Goal: Task Accomplishment & Management: Complete application form

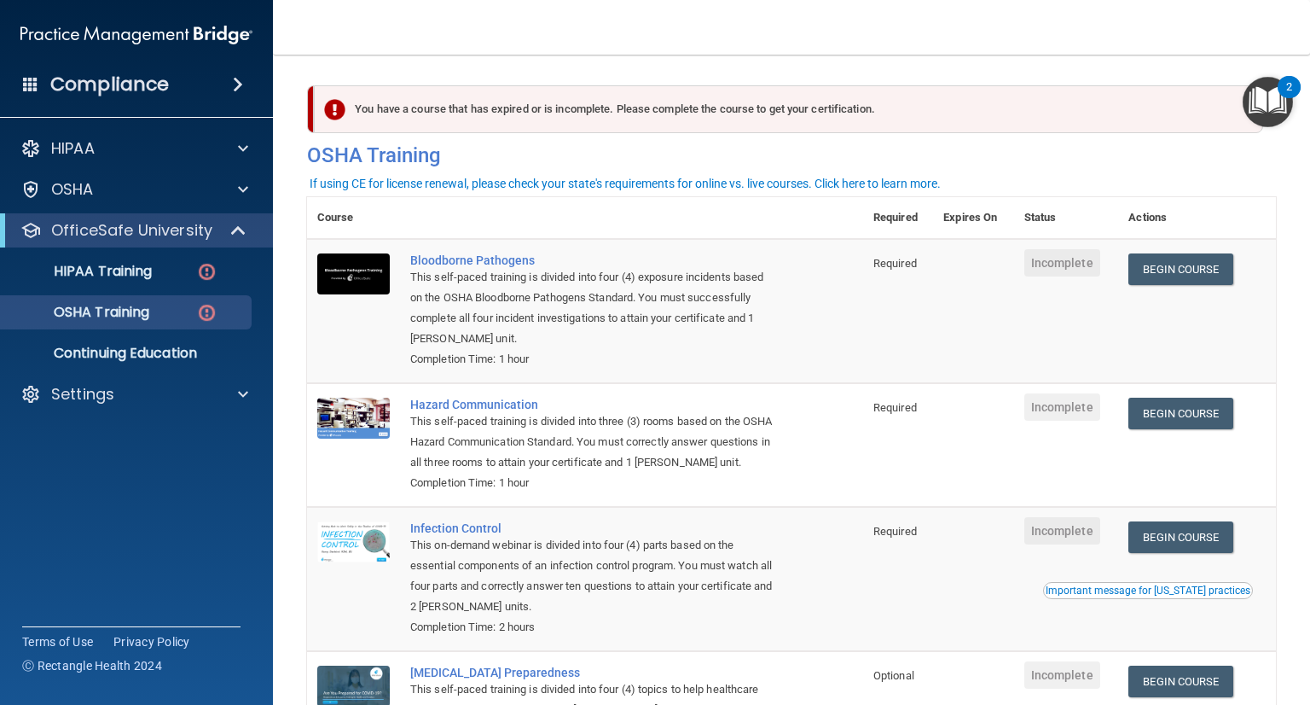
click at [430, 386] on td "Hazard Communication This self-paced training is divided into three (3) rooms b…" at bounding box center [631, 445] width 463 height 124
click at [72, 270] on p "HIPAA Training" at bounding box center [81, 271] width 141 height 17
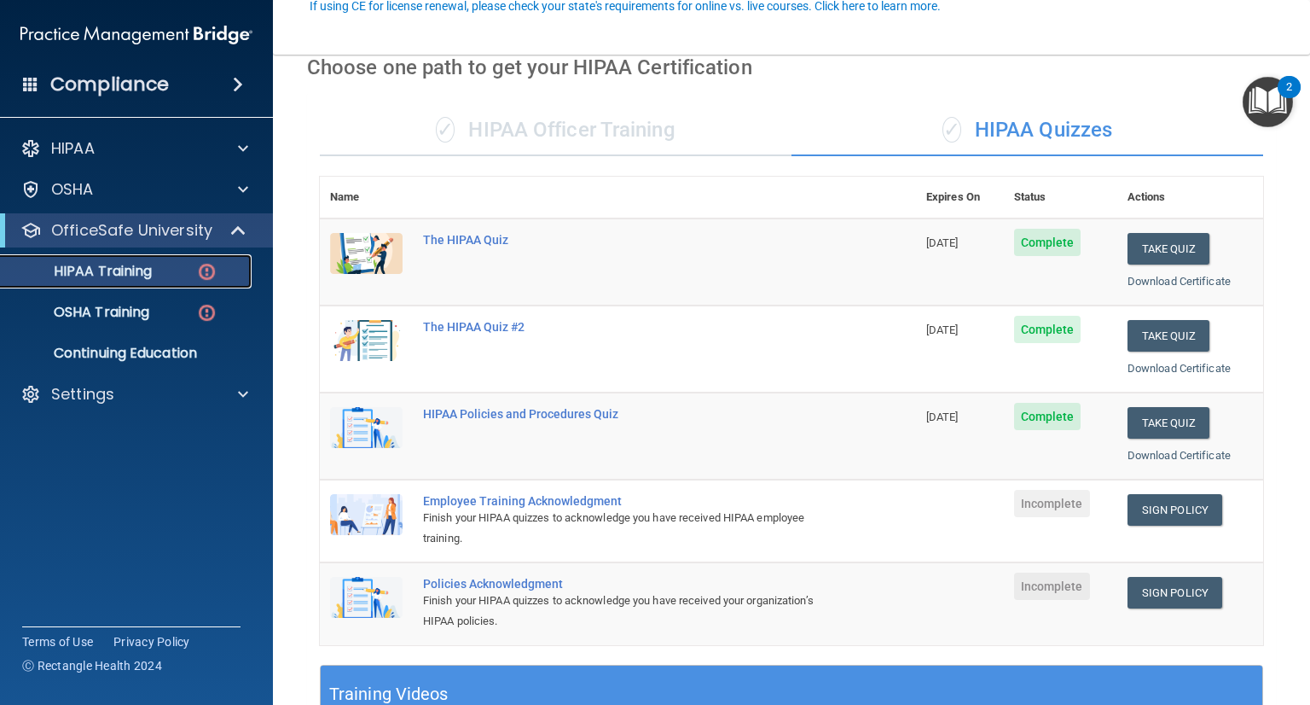
scroll to position [171, 0]
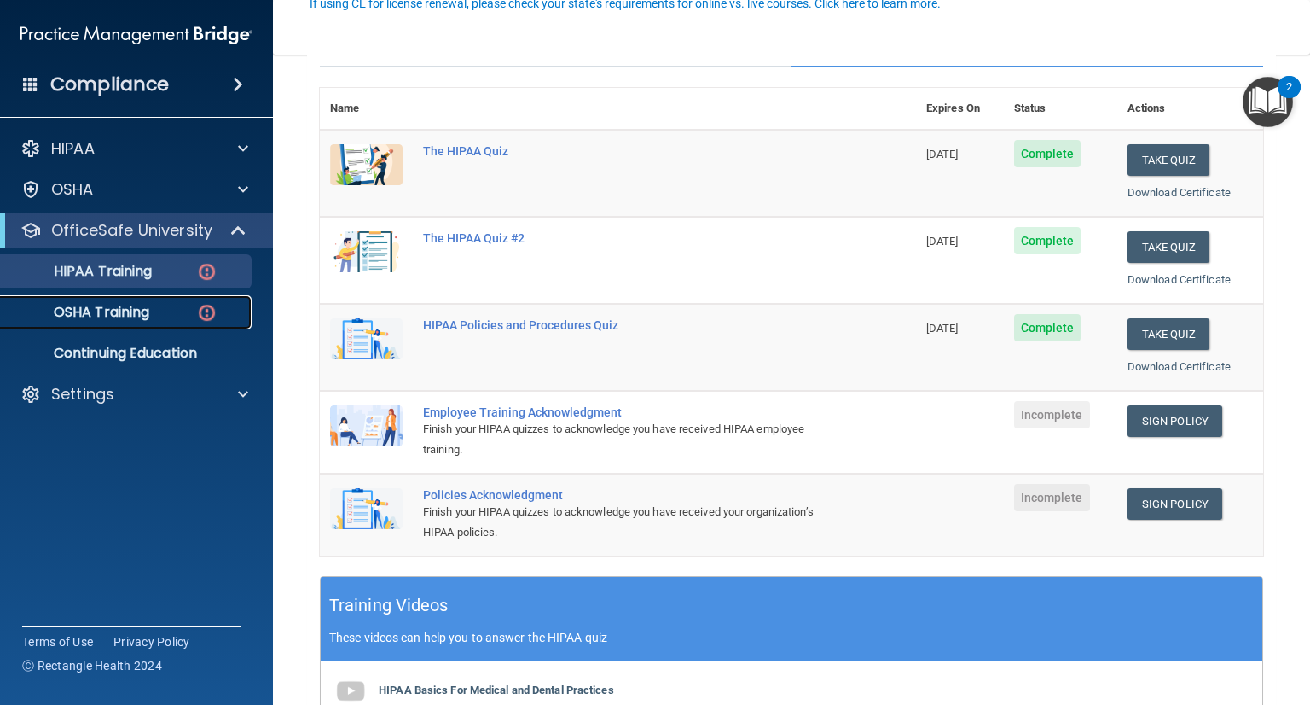
click at [130, 309] on p "OSHA Training" at bounding box center [80, 312] width 138 height 17
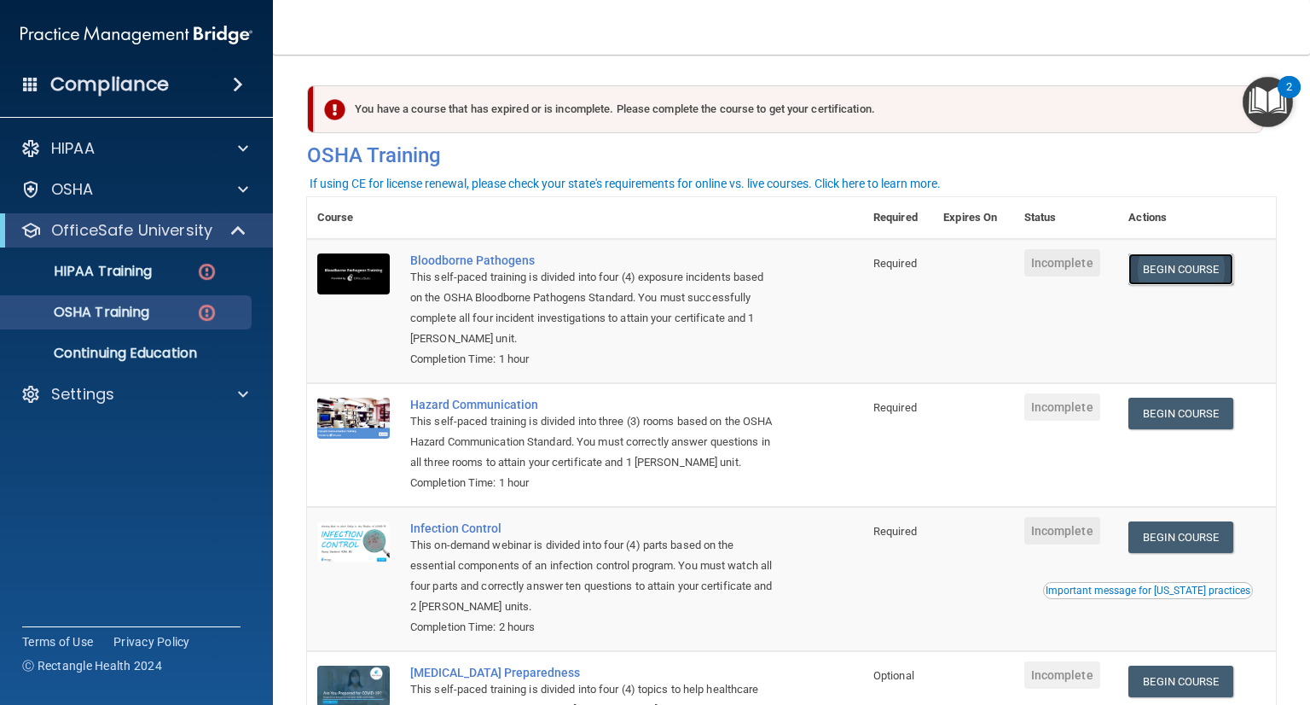
click at [1184, 270] on link "Begin Course" at bounding box center [1181, 269] width 104 height 32
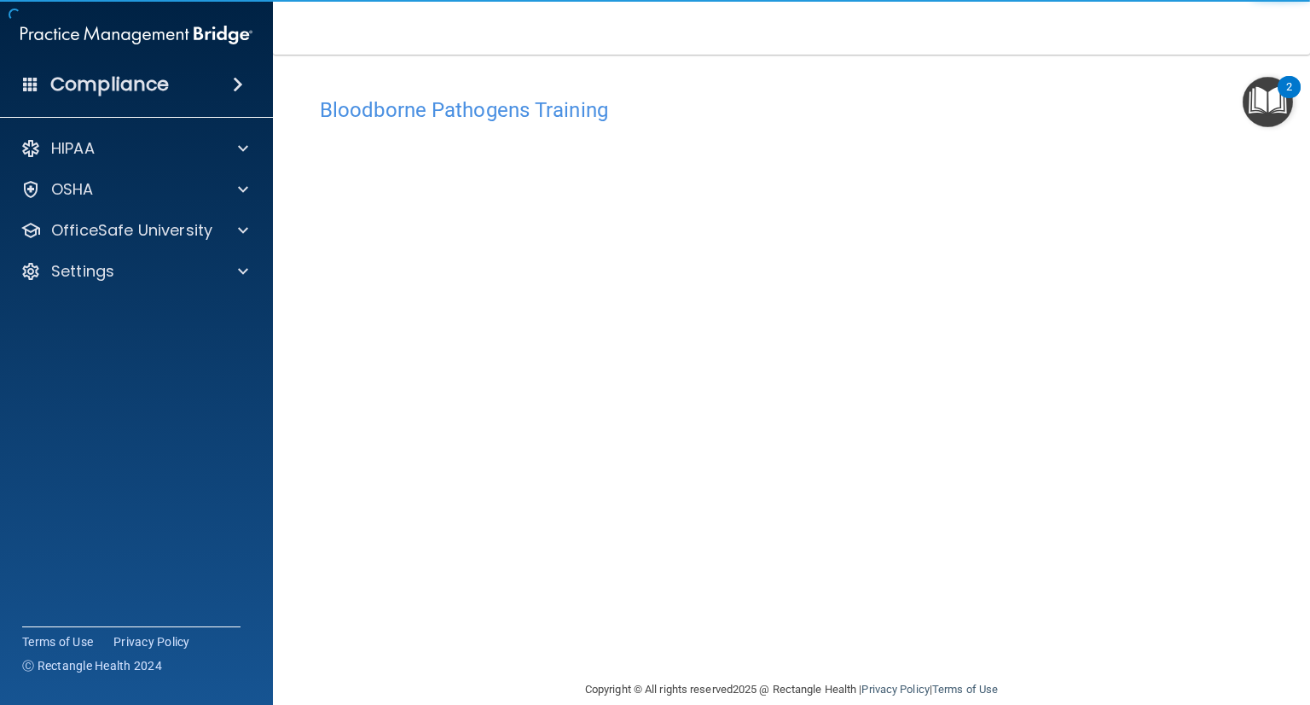
scroll to position [26, 0]
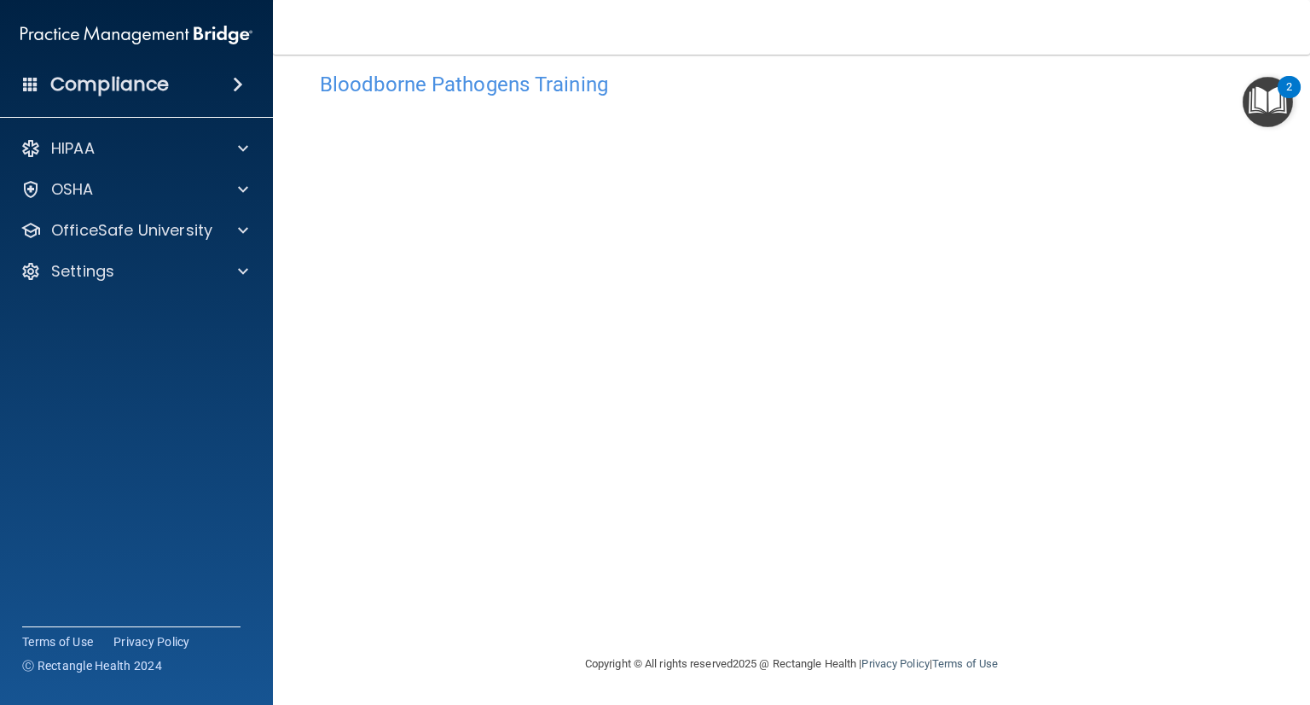
click at [1, 469] on accordion "HIPAA Documents and Policies Report an Incident Business Associates Emergency P…" at bounding box center [137, 304] width 274 height 359
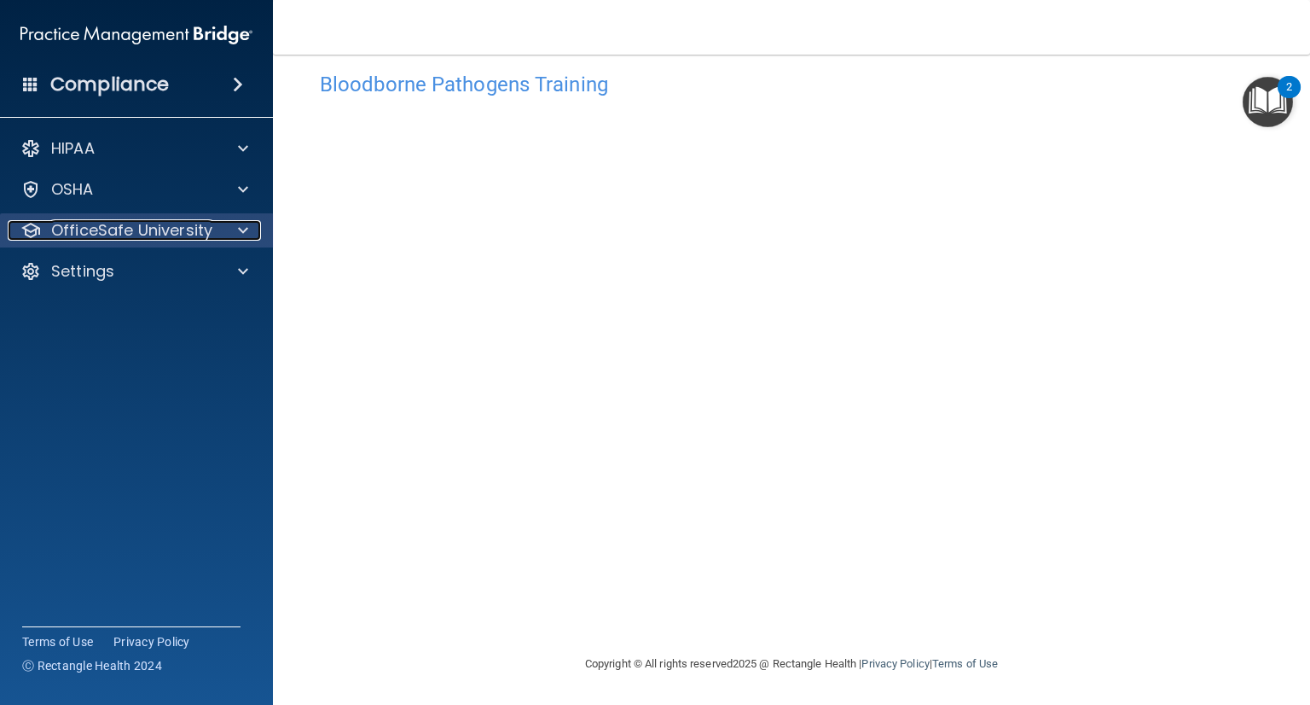
click at [216, 230] on div "OfficeSafe University" at bounding box center [114, 230] width 212 height 20
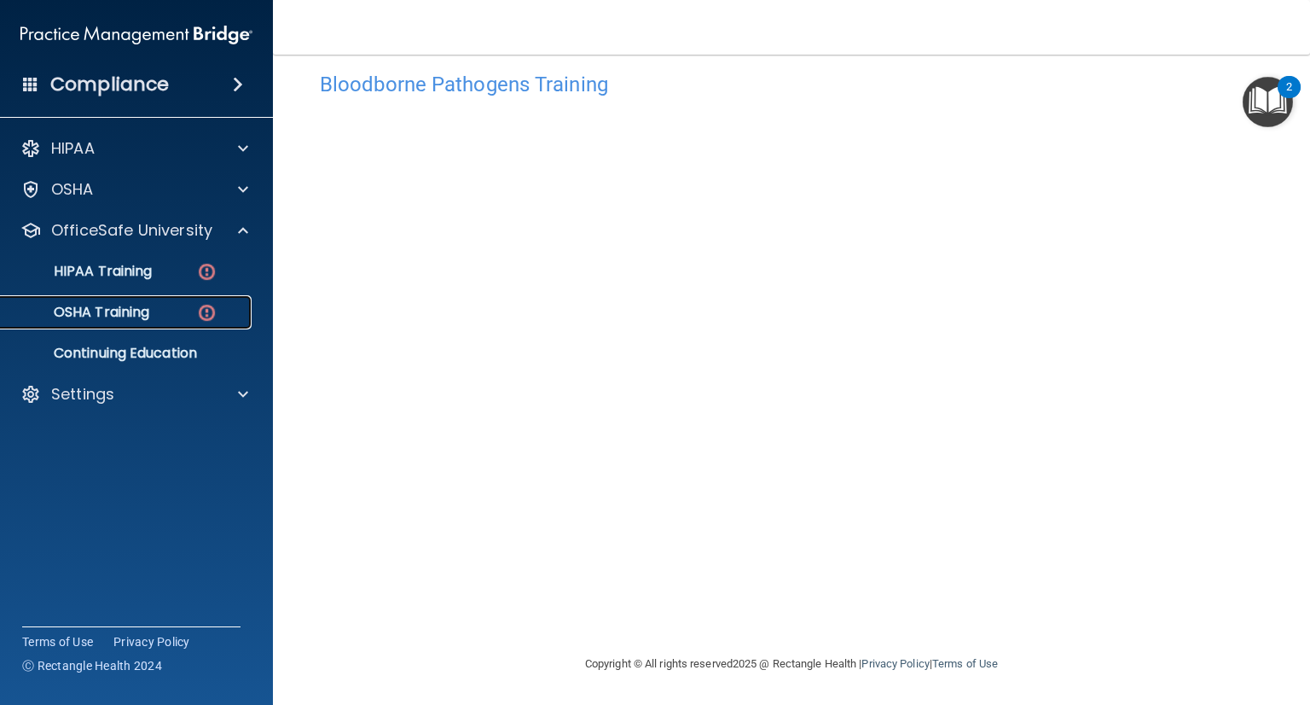
click at [142, 316] on p "OSHA Training" at bounding box center [80, 312] width 138 height 17
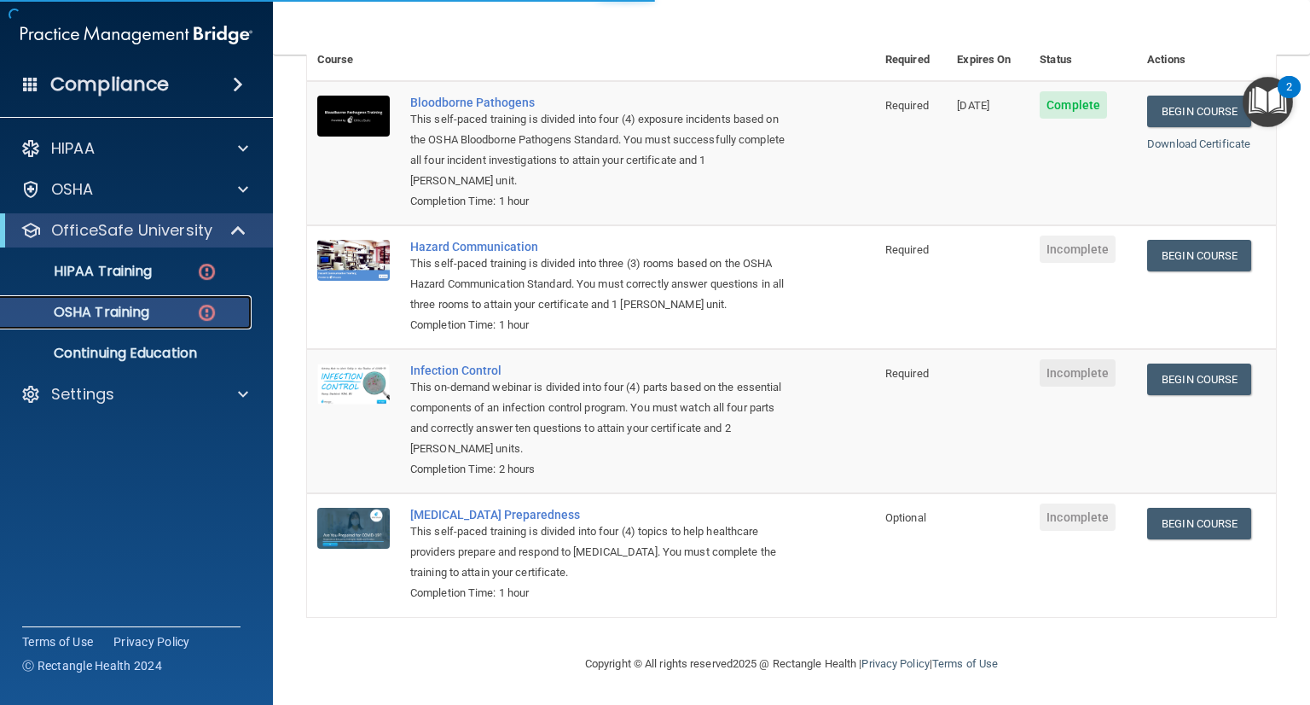
scroll to position [181, 0]
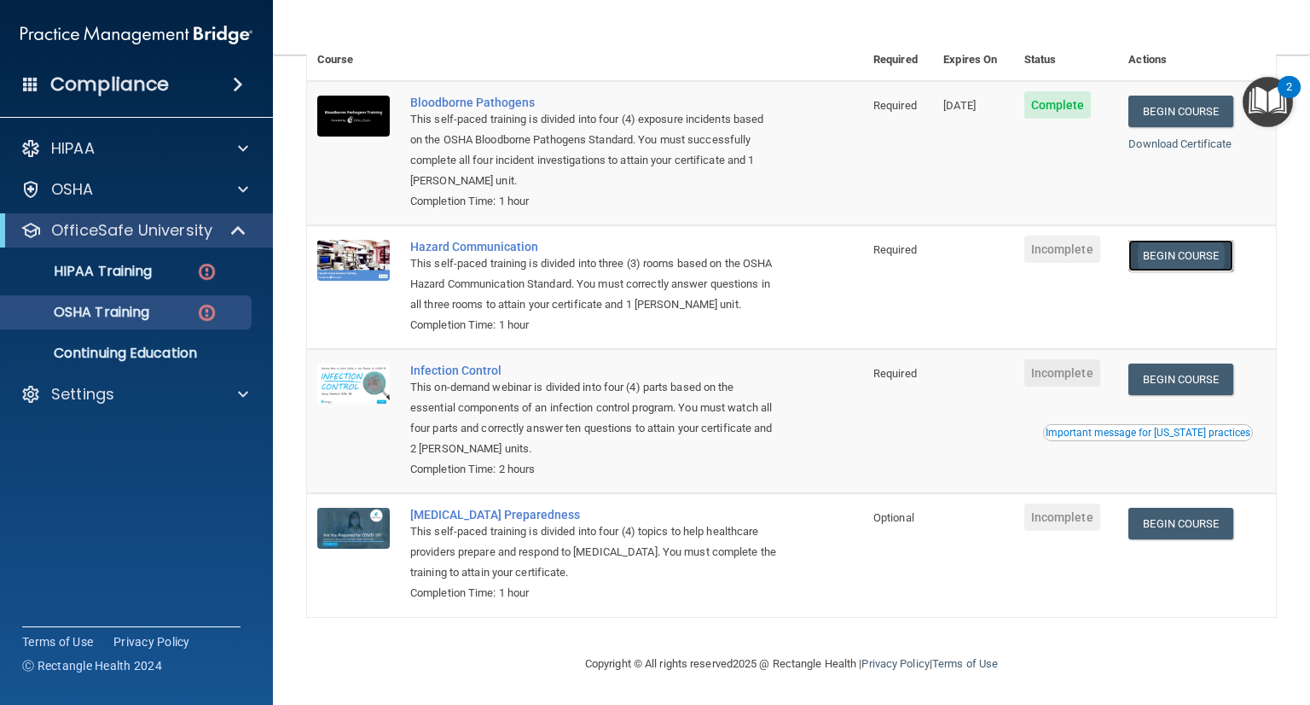
click at [1174, 243] on link "Begin Course" at bounding box center [1181, 256] width 104 height 32
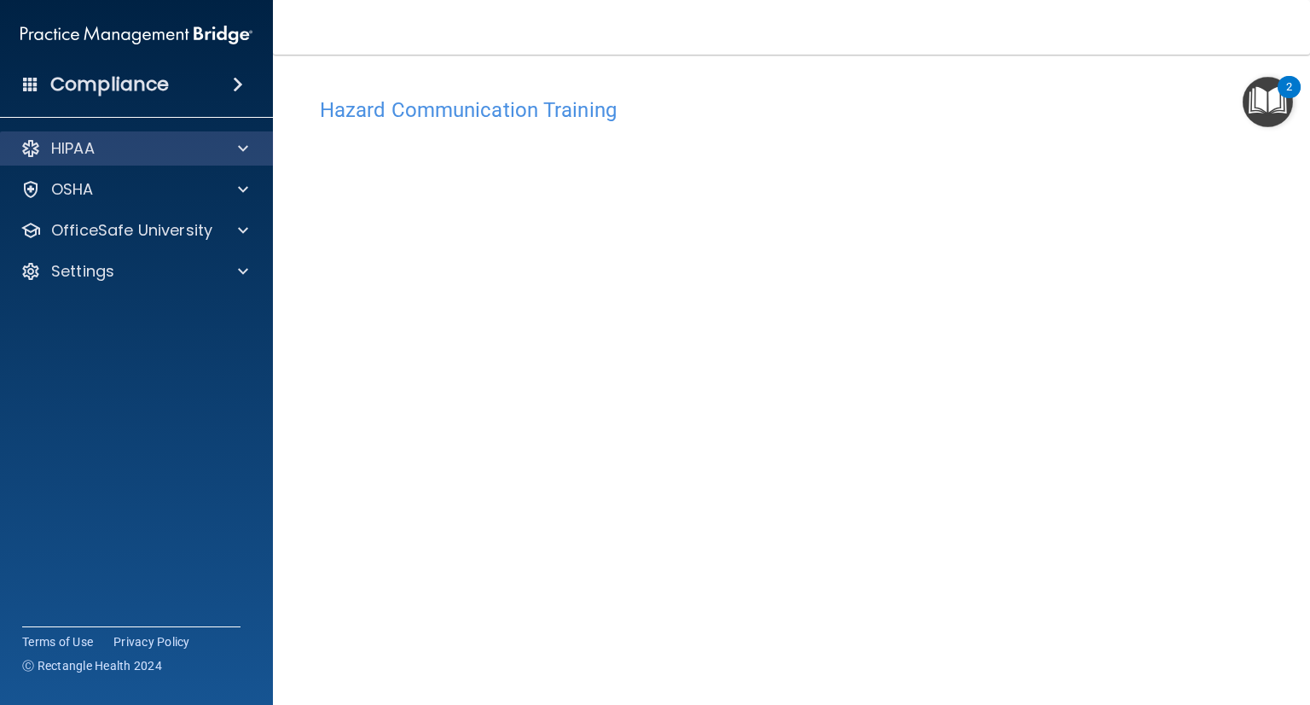
click at [241, 134] on div "HIPAA" at bounding box center [137, 148] width 274 height 34
click at [241, 144] on span at bounding box center [243, 148] width 10 height 20
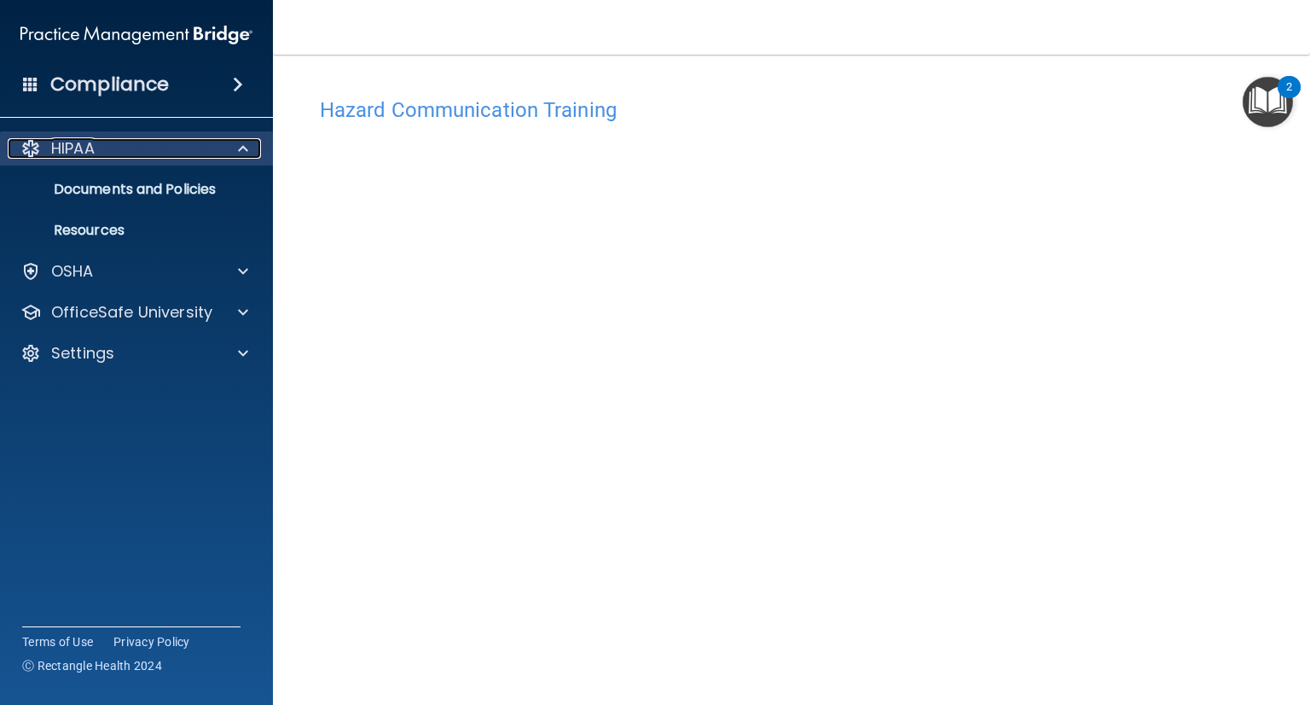
click at [241, 144] on span at bounding box center [243, 148] width 10 height 20
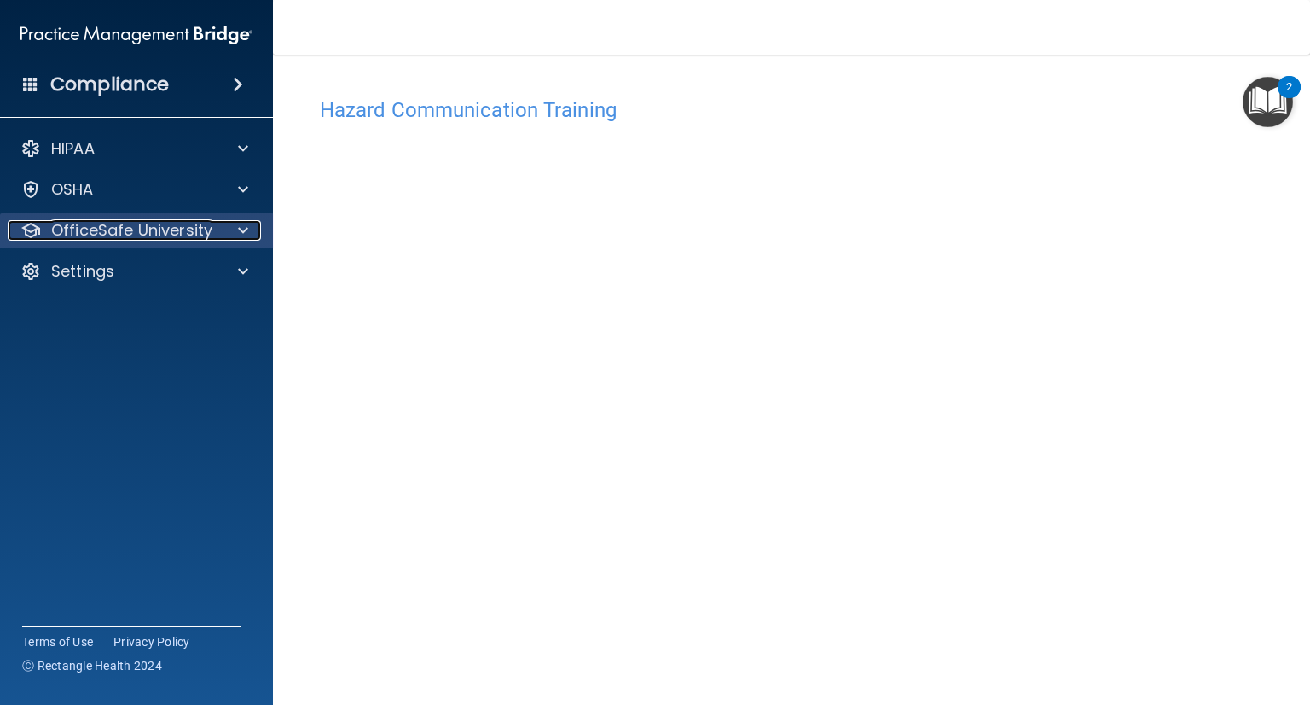
click at [253, 230] on div at bounding box center [240, 230] width 43 height 20
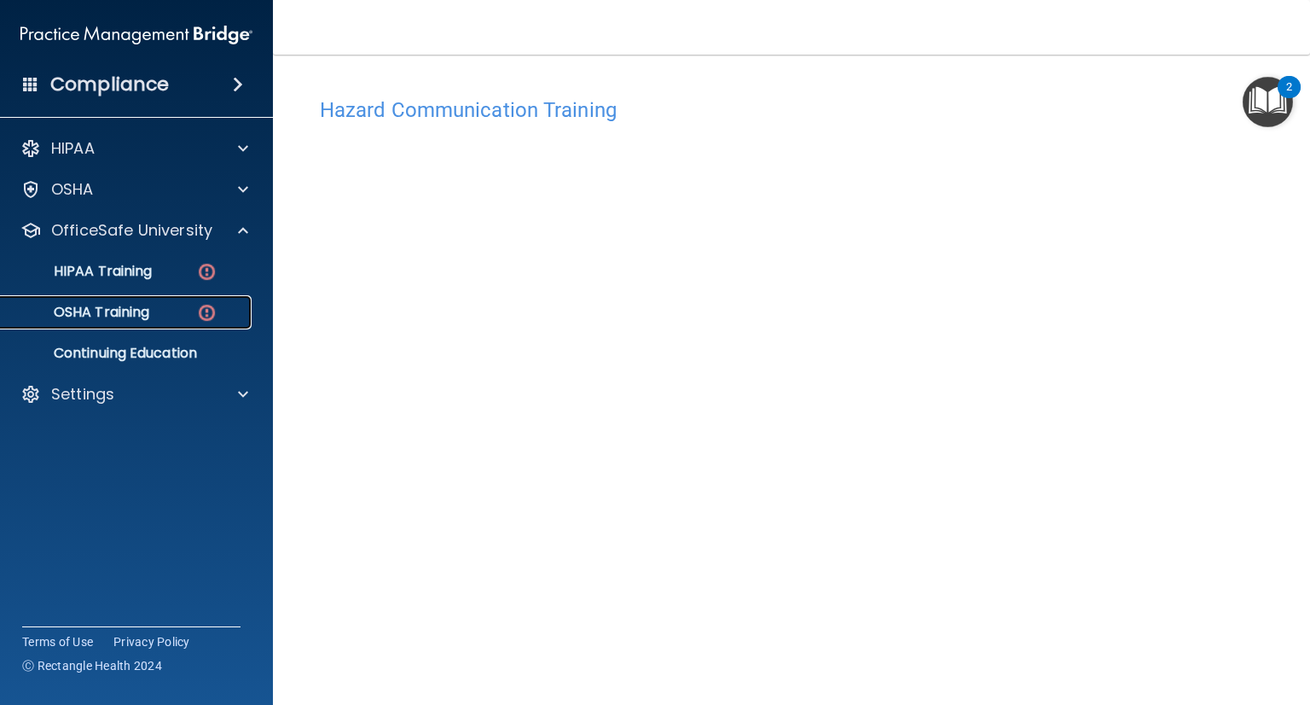
click at [165, 300] on link "OSHA Training" at bounding box center [117, 312] width 269 height 34
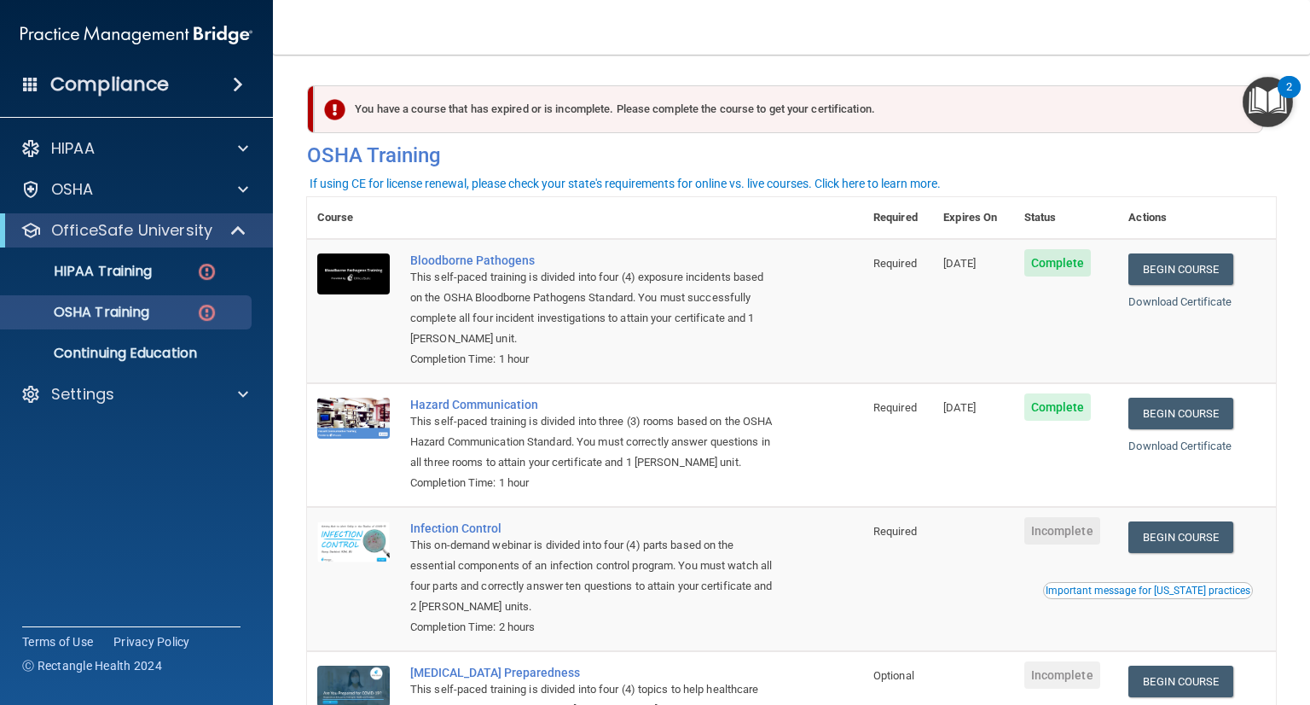
click at [10, 543] on div "Compliance HIPAA Documents and Policies Report an Incident Business Associates …" at bounding box center [136, 352] width 273 height 705
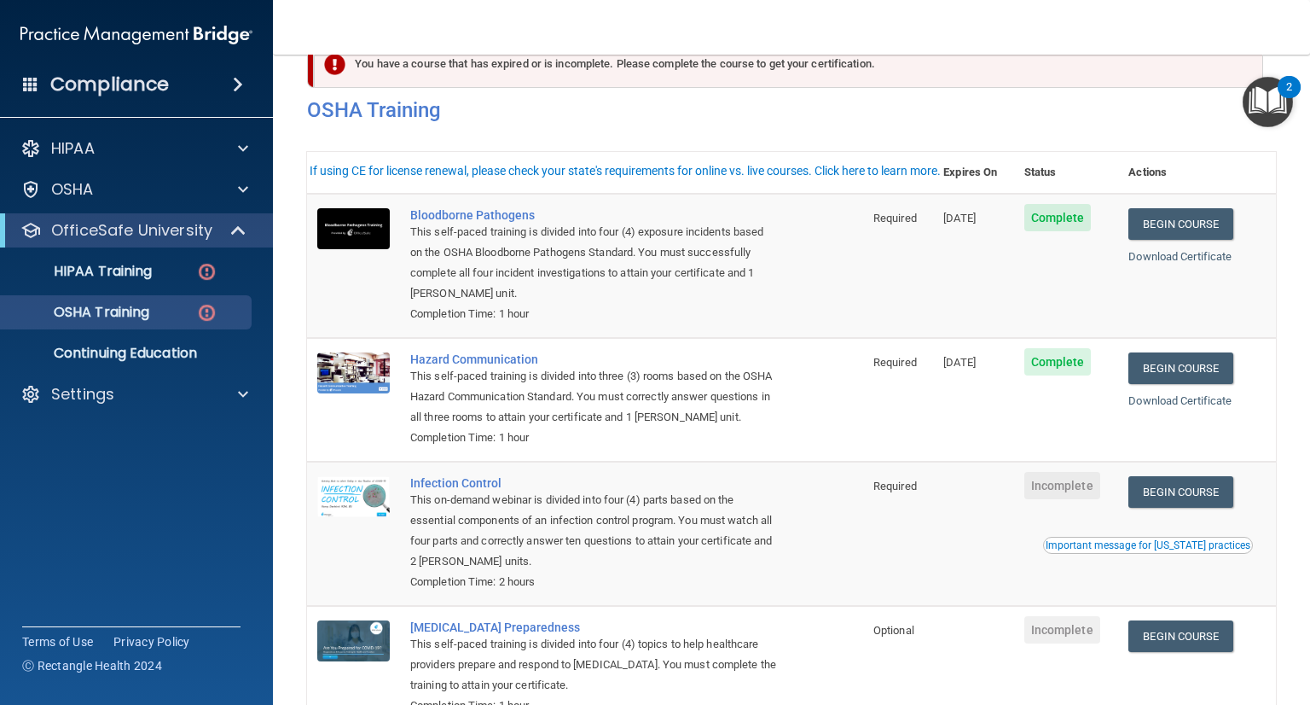
scroll to position [85, 0]
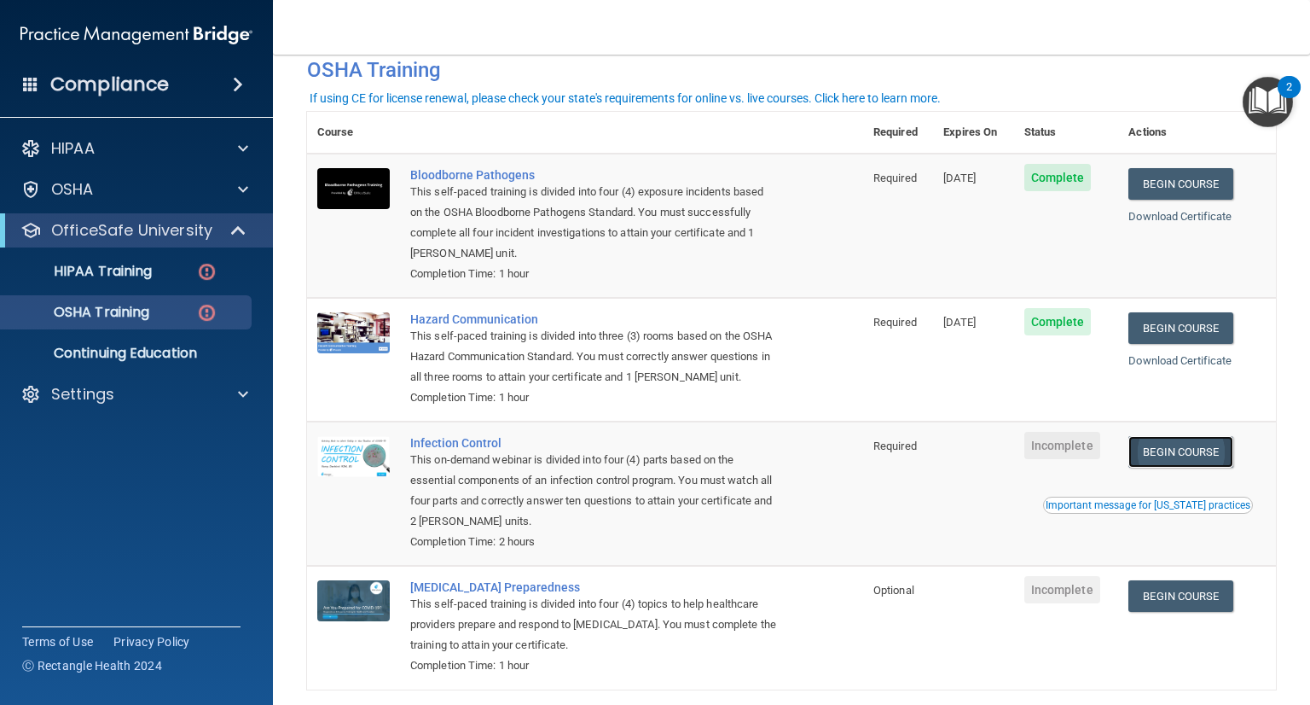
click at [1174, 467] on link "Begin Course" at bounding box center [1181, 452] width 104 height 32
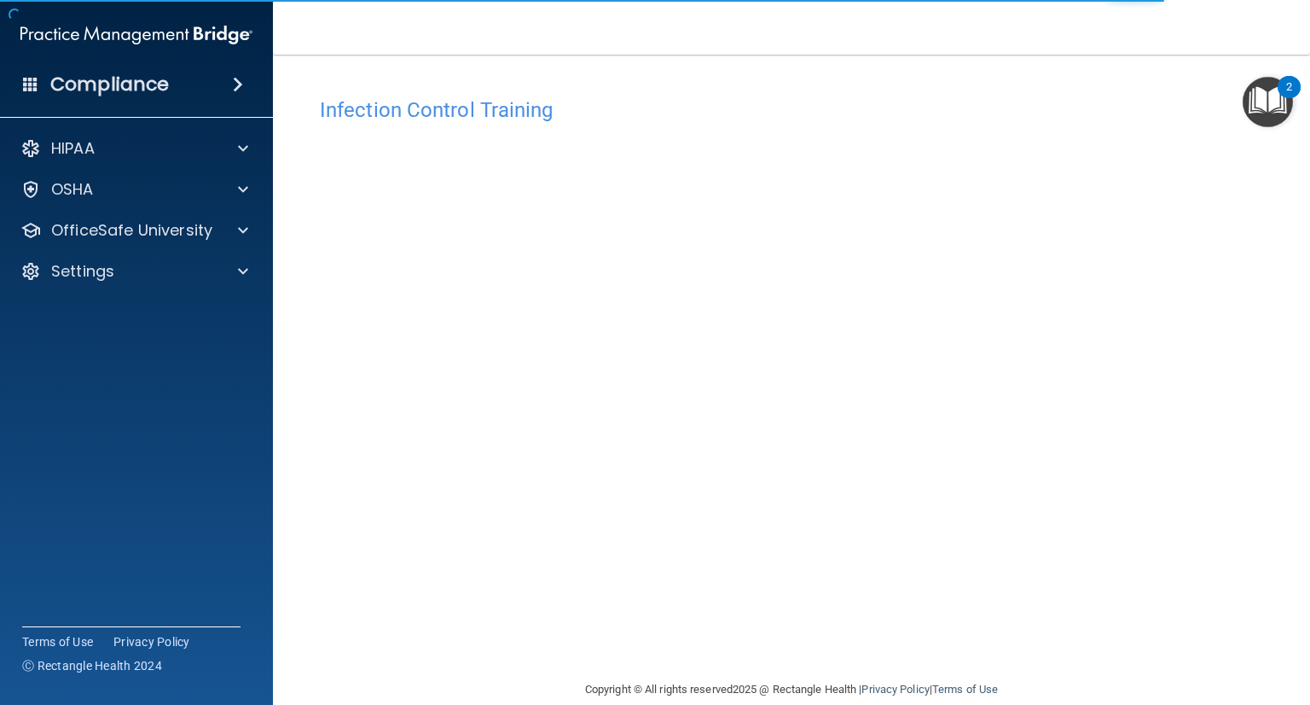
scroll to position [26, 0]
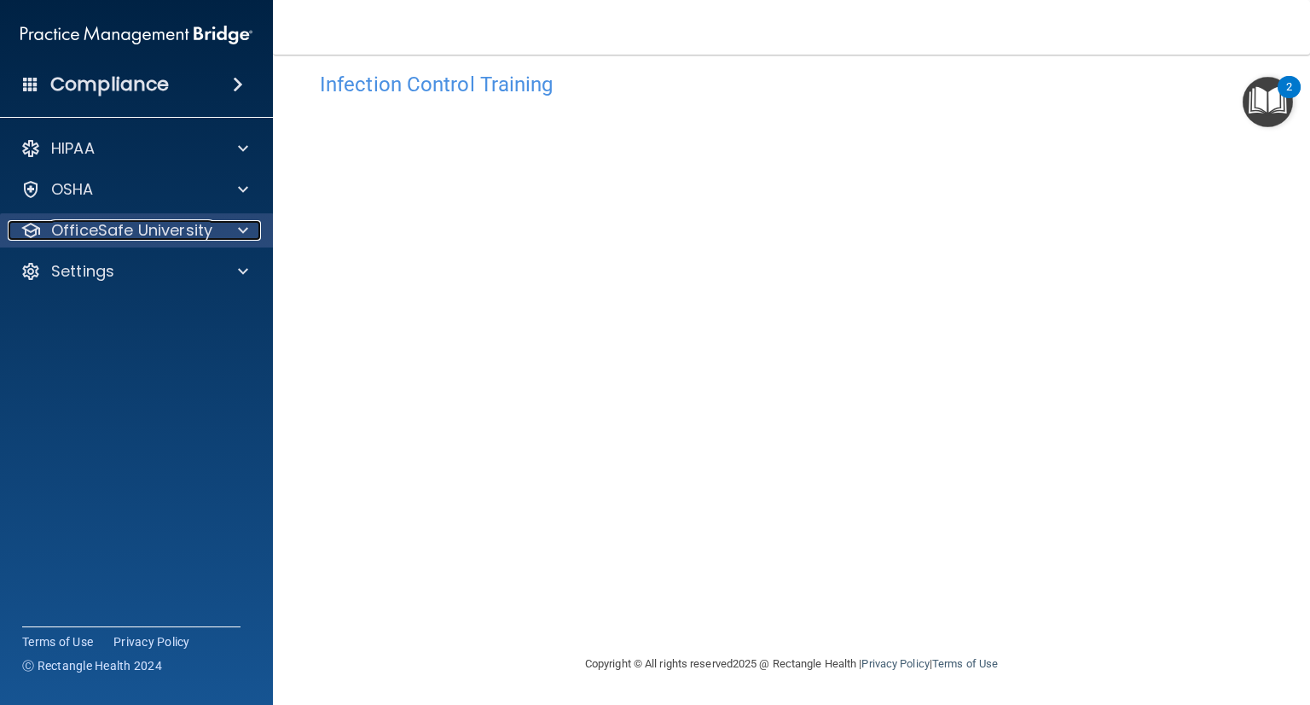
click at [247, 240] on span at bounding box center [243, 230] width 10 height 20
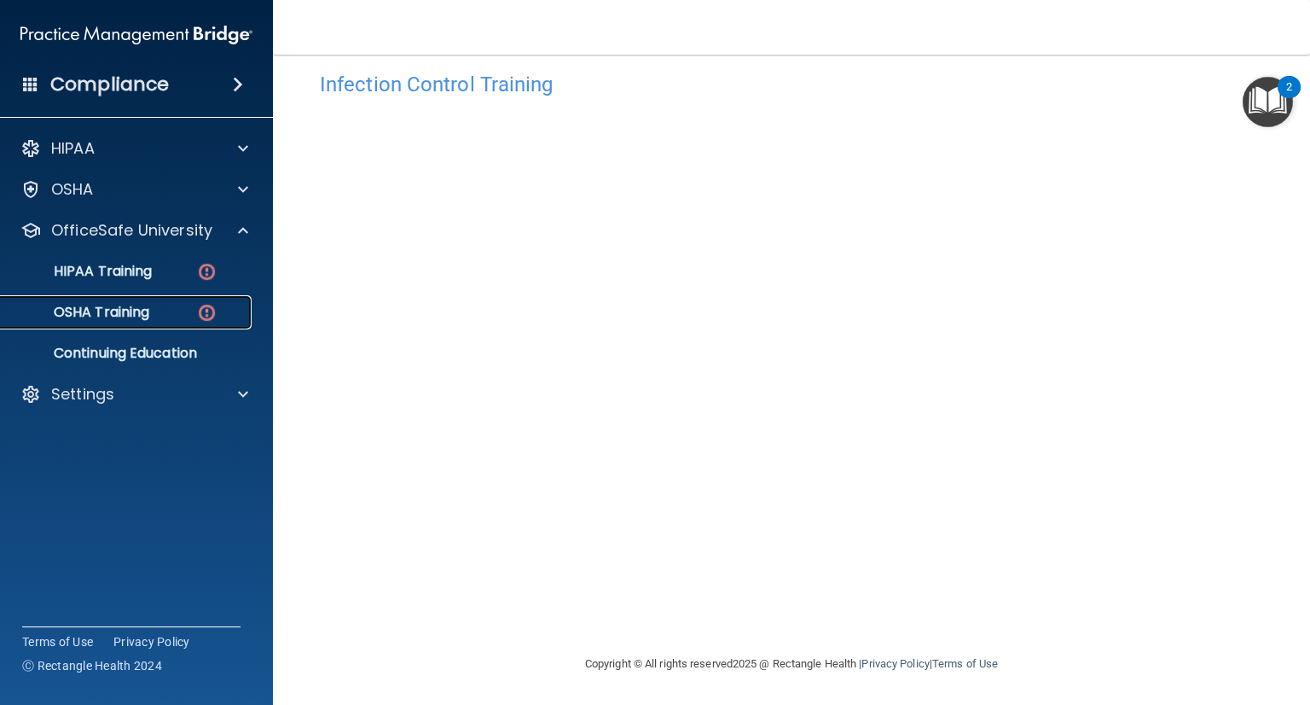
click at [213, 324] on link "OSHA Training" at bounding box center [117, 312] width 269 height 34
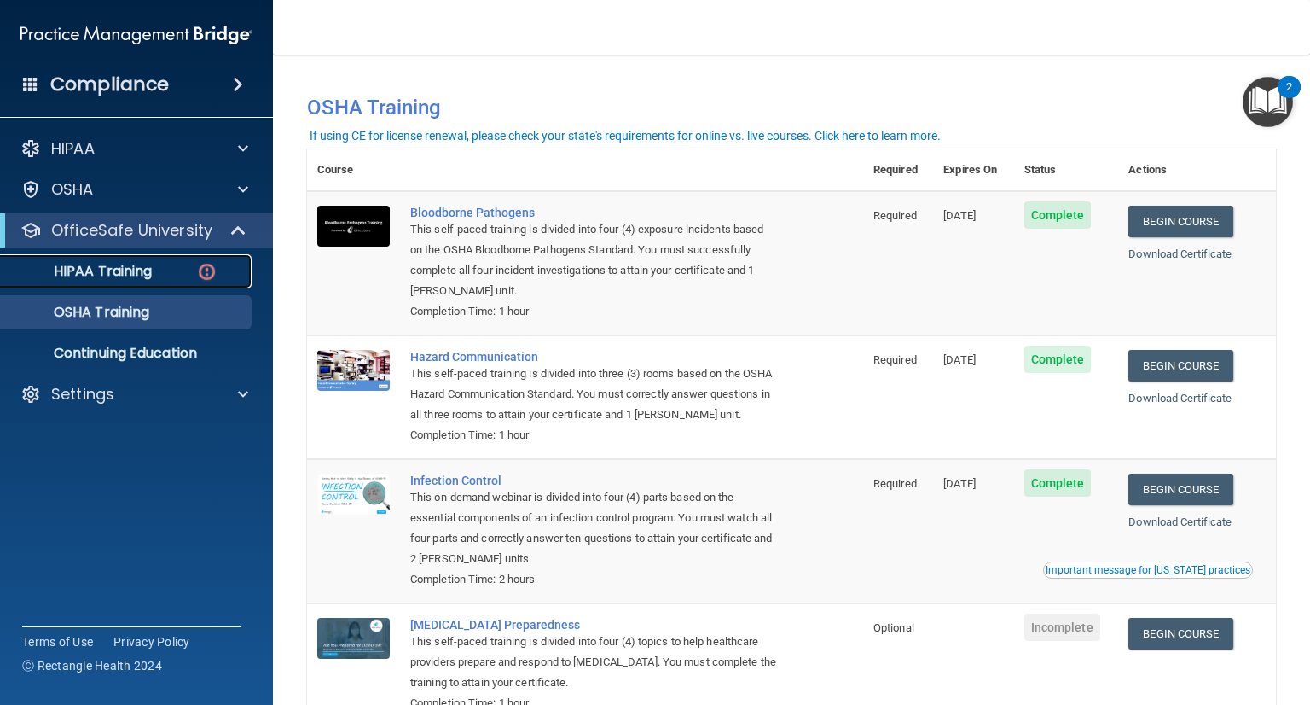
click at [153, 270] on div "HIPAA Training" at bounding box center [127, 271] width 233 height 17
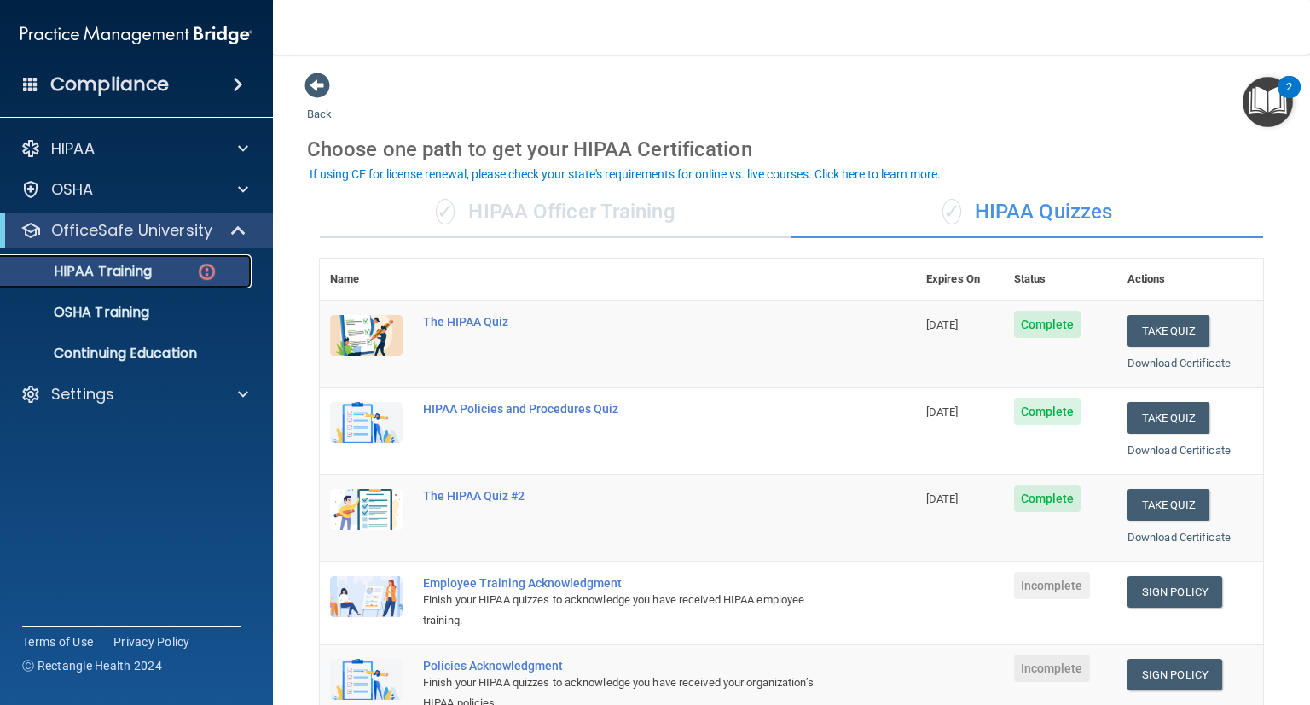
click at [122, 274] on p "HIPAA Training" at bounding box center [81, 271] width 141 height 17
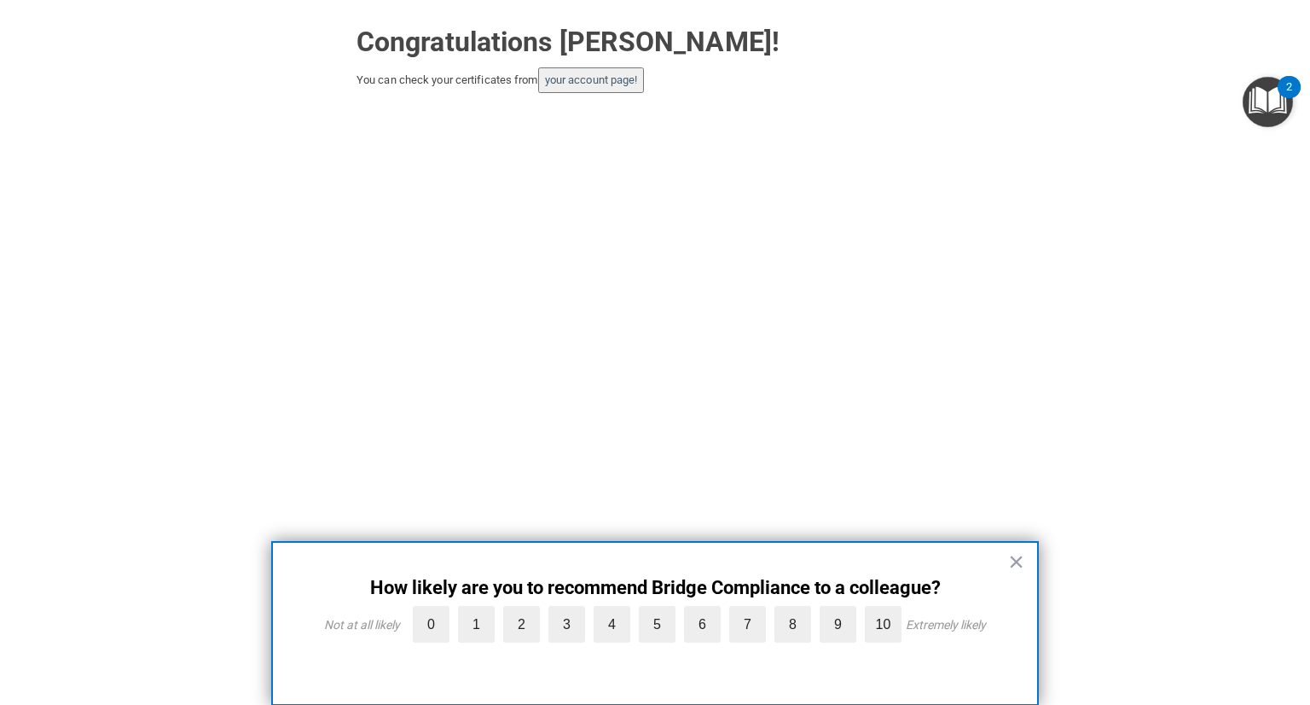
click at [841, 415] on div "Congratulations [PERSON_NAME]! You can check your certificates from your accoun…" at bounding box center [655, 324] width 1242 height 615
click at [1031, 560] on div "× How likely are you to recommend Bridge Compliance to a colleague? Not at all …" at bounding box center [655, 623] width 768 height 165
click at [1021, 557] on button "×" at bounding box center [1016, 561] width 16 height 27
